Goal: Find specific page/section: Find specific page/section

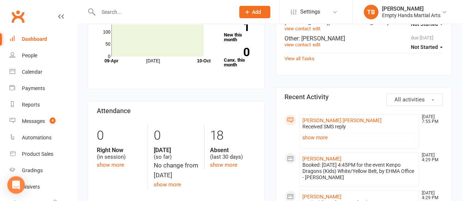
scroll to position [110, 0]
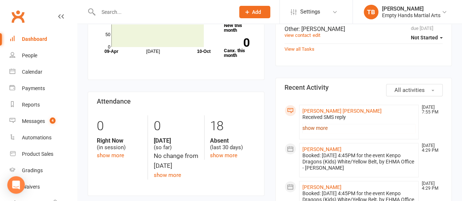
click at [312, 123] on link "show more" at bounding box center [358, 128] width 113 height 10
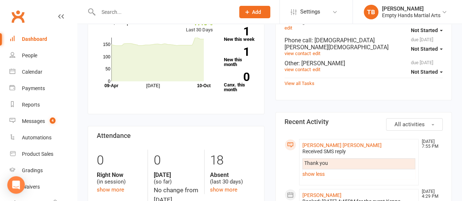
scroll to position [27, 0]
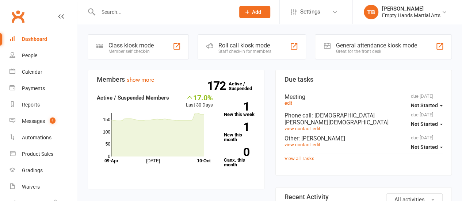
click at [102, 1] on div at bounding box center [159, 12] width 142 height 24
click at [111, 15] on input "text" at bounding box center [163, 12] width 134 height 10
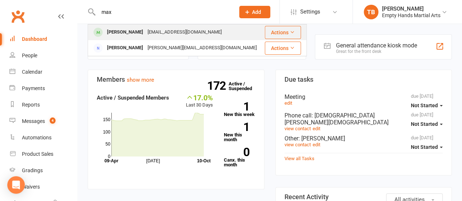
type input "max"
click at [145, 30] on div "Tiagrierson1998@gmail.com" at bounding box center [184, 32] width 79 height 11
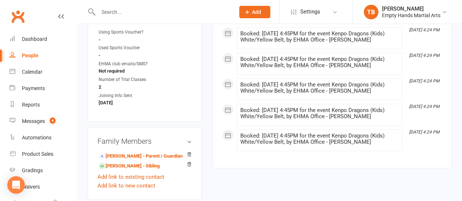
scroll to position [730, 0]
